Goal: Task Accomplishment & Management: Manage account settings

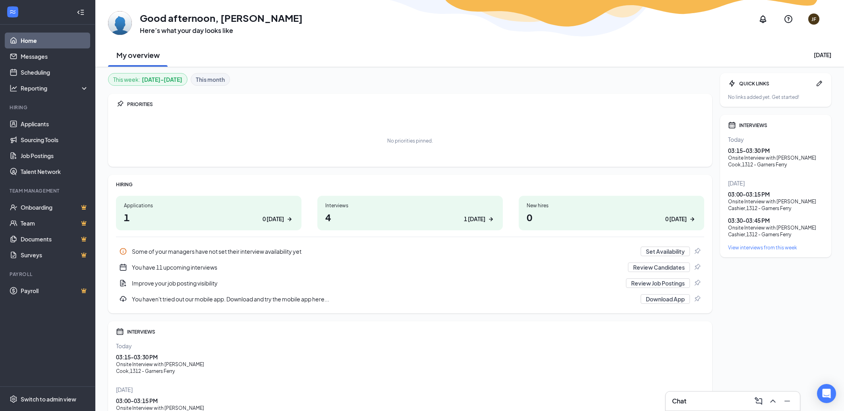
click at [587, 215] on h1 "0 0 today" at bounding box center [612, 217] width 170 height 14
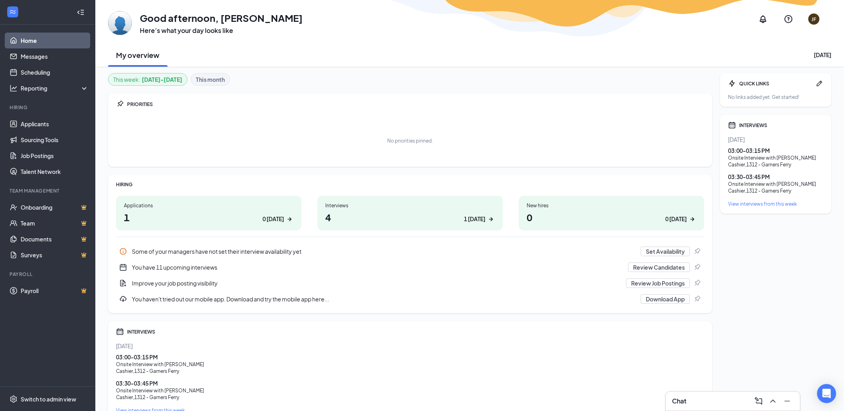
click at [476, 220] on div "1 today" at bounding box center [474, 219] width 21 height 8
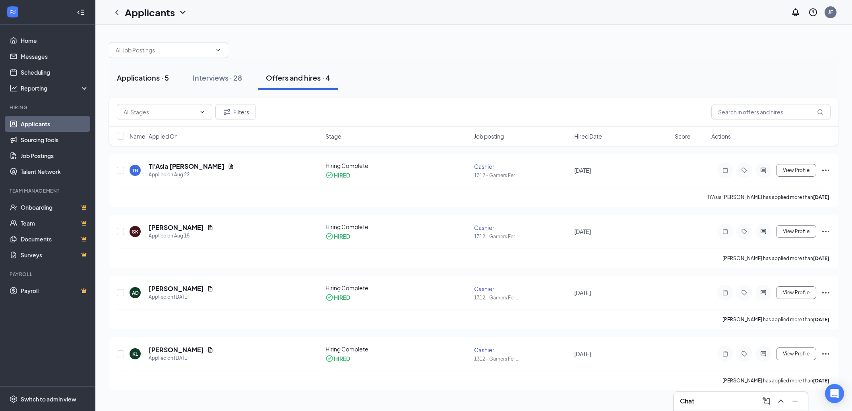
click at [167, 78] on div "Applications · 5" at bounding box center [143, 78] width 52 height 10
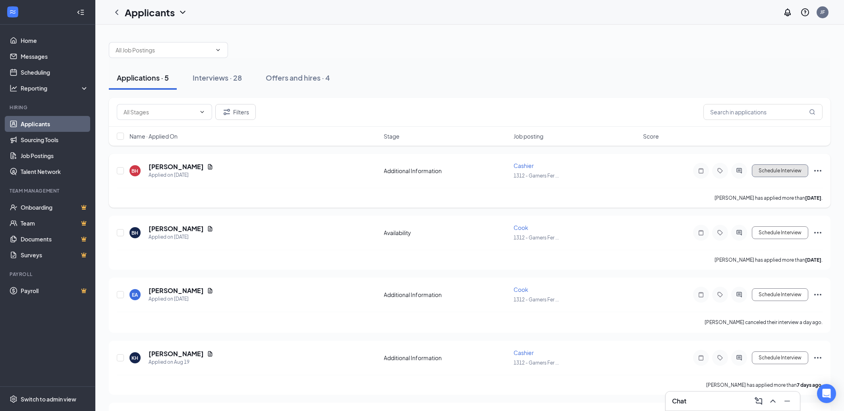
click at [791, 173] on button "Schedule Interview" at bounding box center [780, 170] width 56 height 13
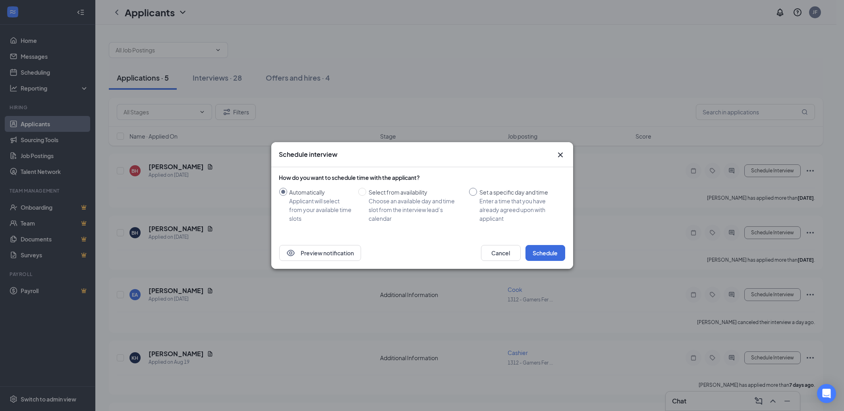
click at [475, 189] on input "Set a specific day and time Enter a time that you have already agreed upon with…" at bounding box center [473, 192] width 8 height 8
radio input "true"
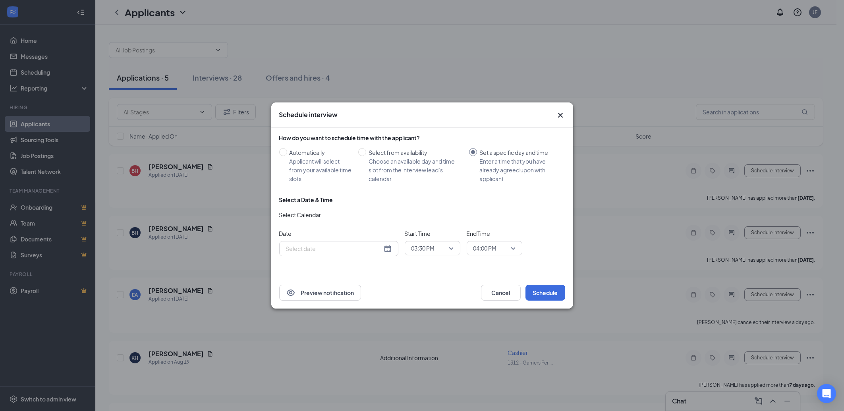
radio input "false"
click at [387, 250] on div "[DATE]" at bounding box center [339, 248] width 106 height 9
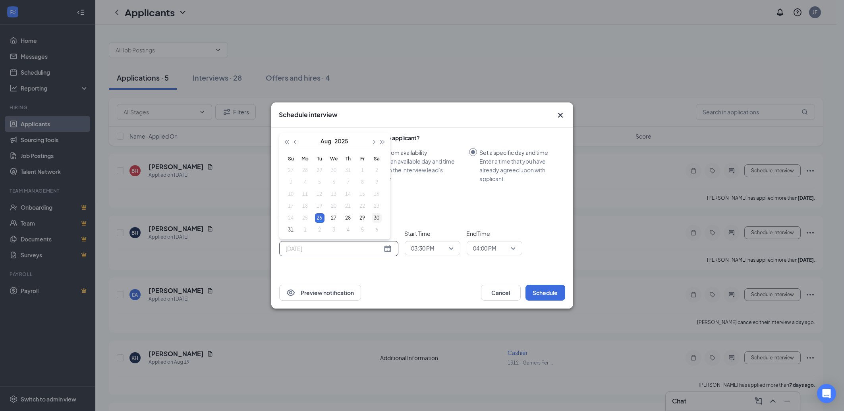
type input "[DATE]"
click at [380, 216] on div "30" at bounding box center [377, 218] width 10 height 10
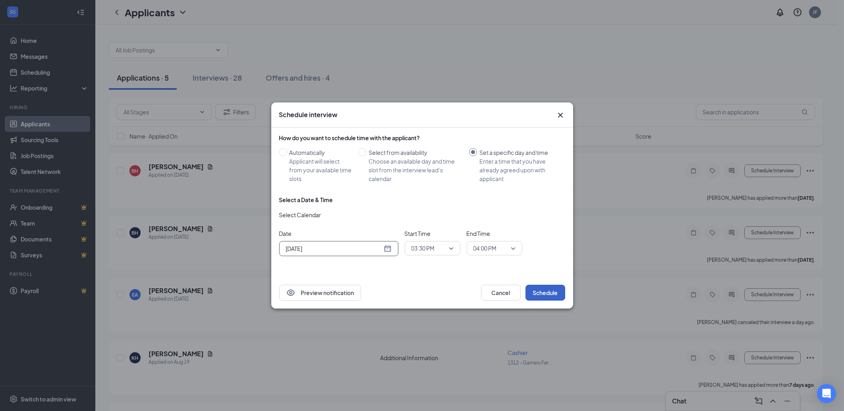
click at [552, 294] on button "Schedule" at bounding box center [545, 293] width 40 height 16
